Goal: Transaction & Acquisition: Purchase product/service

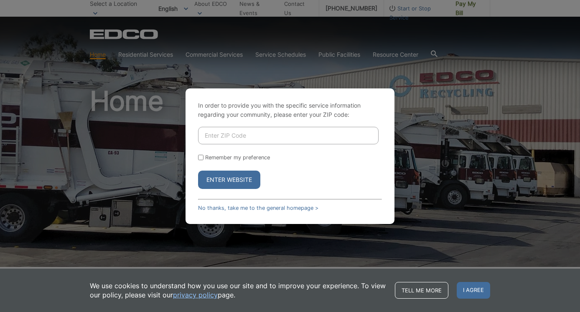
click at [233, 133] on input "Enter ZIP Code" at bounding box center [288, 136] width 180 height 18
type input "91941"
click at [201, 161] on form "91941 Remember my preference Enter Website" at bounding box center [290, 158] width 184 height 62
click at [201, 160] on input "Remember my preference" at bounding box center [200, 157] width 5 height 5
checkbox input "true"
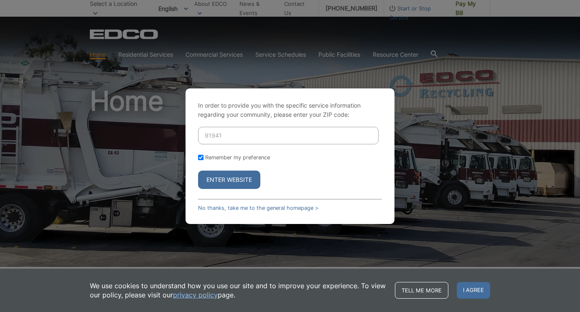
click at [215, 182] on button "Enter Website" at bounding box center [229, 180] width 62 height 18
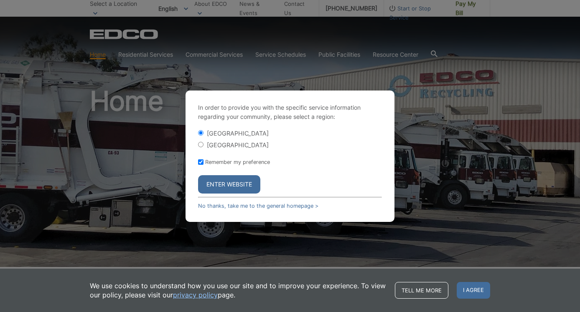
click at [218, 184] on button "Enter Website" at bounding box center [229, 184] width 62 height 18
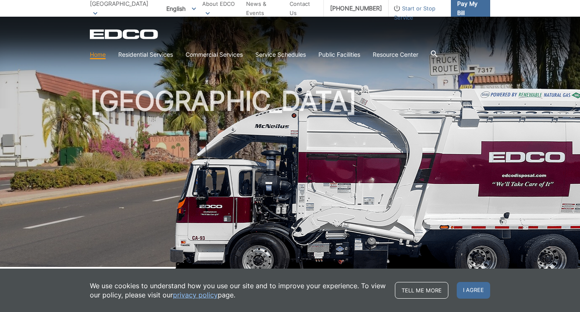
click at [467, 7] on span "Pay My Bill" at bounding box center [470, 8] width 26 height 18
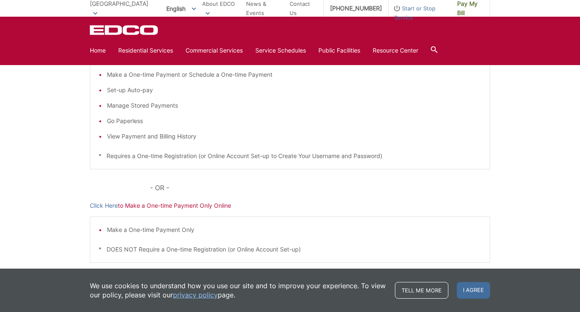
scroll to position [213, 0]
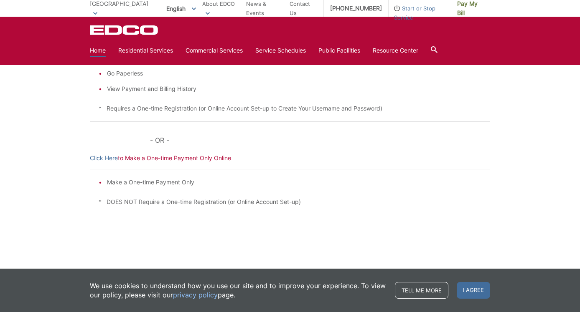
click at [99, 48] on link "Home" at bounding box center [98, 50] width 16 height 9
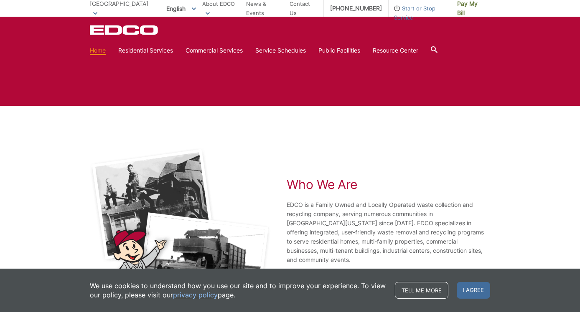
scroll to position [1534, 0]
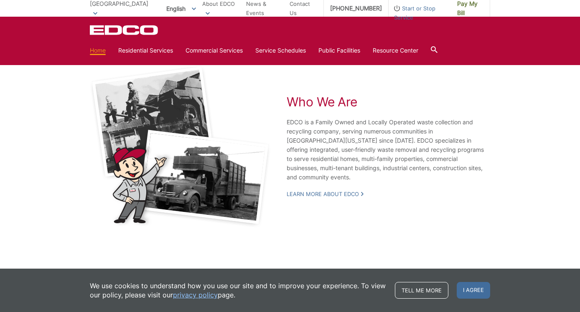
click at [160, 5] on span "English" at bounding box center [181, 9] width 42 height 14
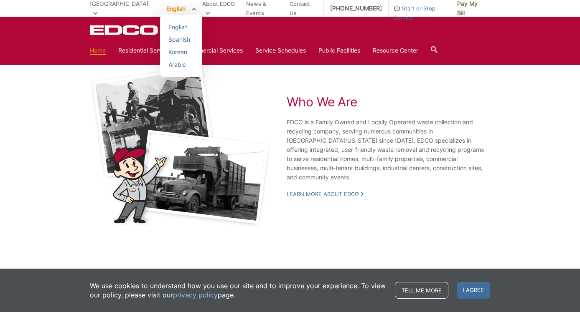
click at [113, 7] on span "[GEOGRAPHIC_DATA]" at bounding box center [119, 3] width 58 height 7
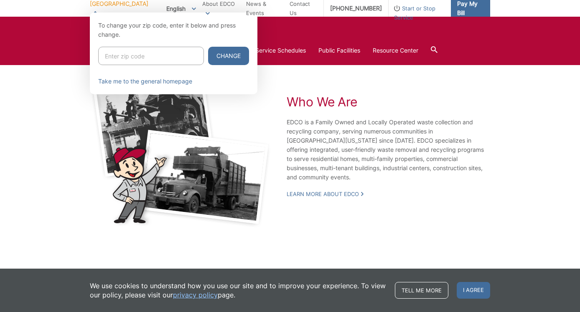
click at [469, 10] on span "Pay My Bill" at bounding box center [470, 8] width 26 height 18
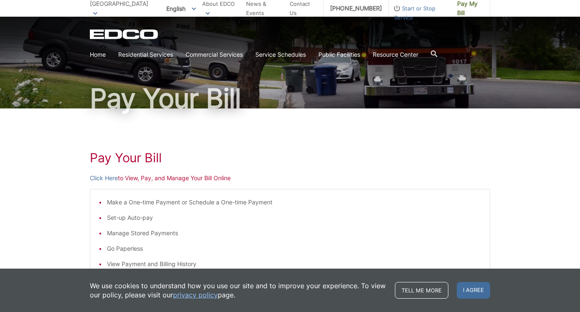
scroll to position [57, 0]
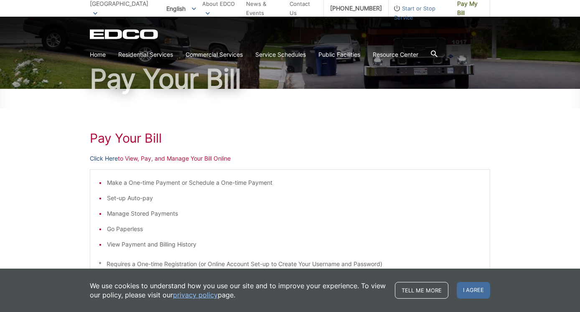
click at [107, 158] on link "Click Here" at bounding box center [104, 158] width 28 height 9
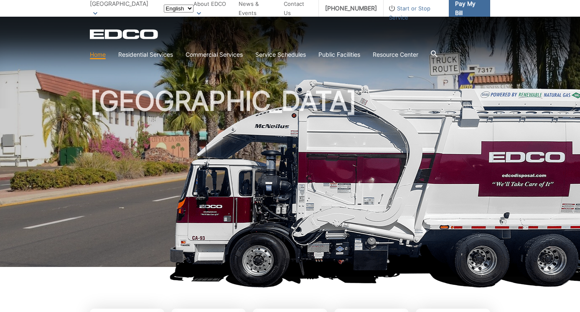
click at [473, 7] on span "Pay My Bill" at bounding box center [469, 8] width 28 height 18
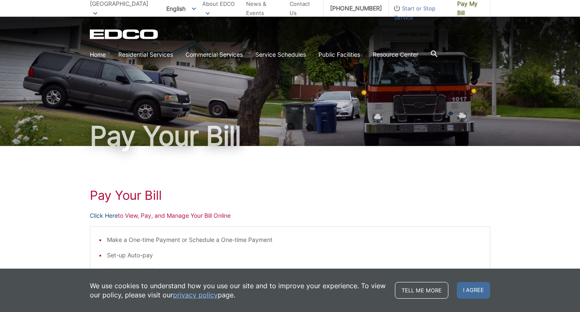
click at [103, 216] on link "Click Here" at bounding box center [104, 215] width 28 height 9
